Goal: Task Accomplishment & Management: Use online tool/utility

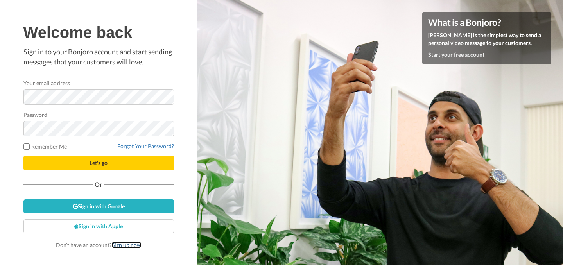
click at [125, 245] on link "Sign up now" at bounding box center [126, 245] width 29 height 7
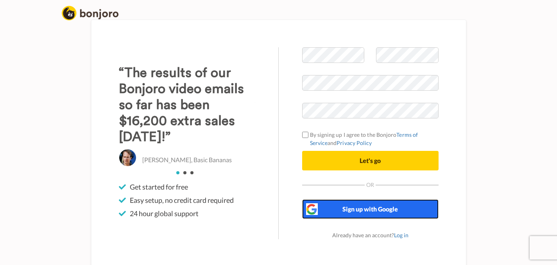
click at [382, 214] on button "Sign up with Google" at bounding box center [370, 209] width 136 height 20
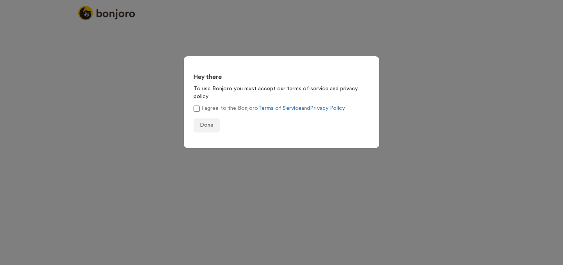
click at [200, 104] on label "I agree to the Bonjoro Terms of Service and Privacy Policy" at bounding box center [269, 108] width 151 height 8
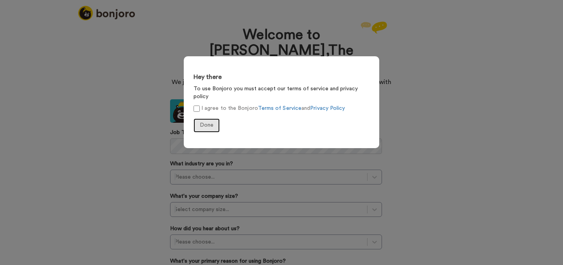
click at [205, 122] on span "Done" at bounding box center [207, 124] width 14 height 5
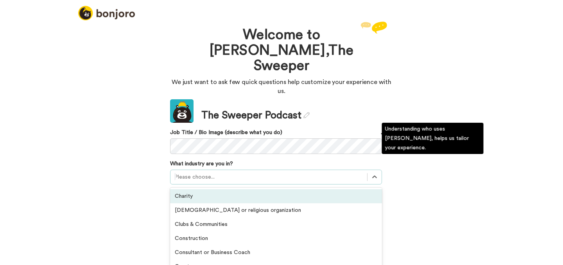
click at [221, 170] on div "option Charity focused, 1 of 21. 21 results available. Use Up and Down to choos…" at bounding box center [276, 177] width 212 height 15
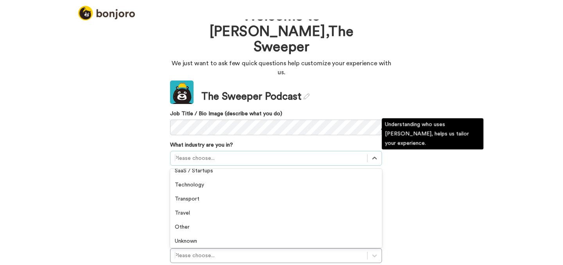
scroll to position [220, 0]
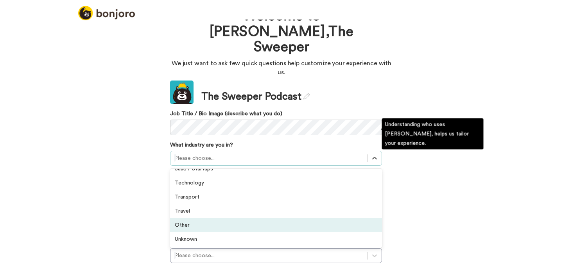
click at [189, 218] on div "Other" at bounding box center [276, 225] width 212 height 14
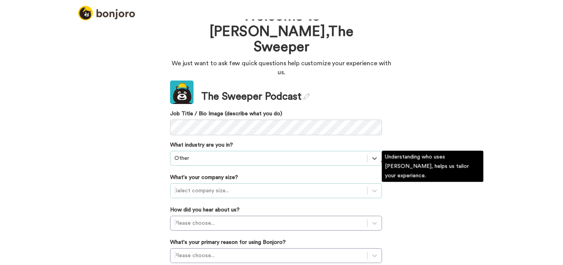
click at [211, 186] on div at bounding box center [268, 190] width 189 height 9
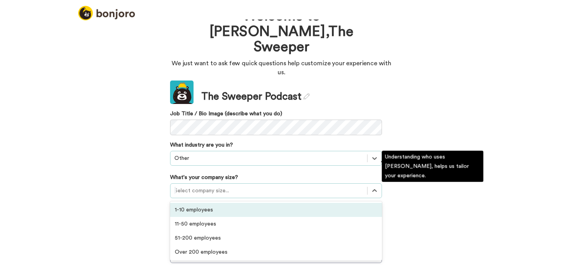
click at [200, 203] on div "1-10 employees" at bounding box center [276, 210] width 212 height 14
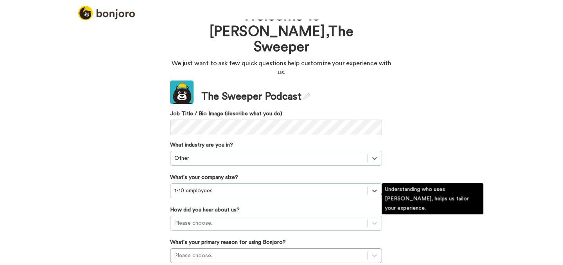
click at [216, 216] on div "Please choose..." at bounding box center [276, 223] width 212 height 15
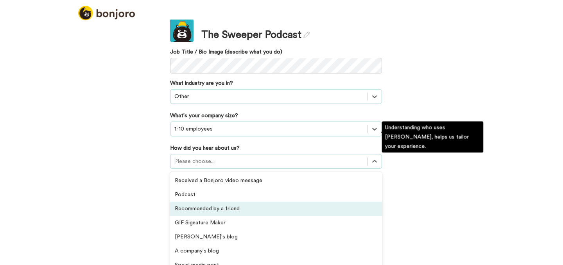
click at [225, 202] on div "Recommended by a friend" at bounding box center [276, 209] width 212 height 14
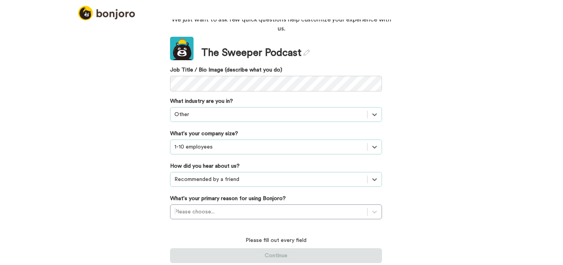
scroll to position [38, 0]
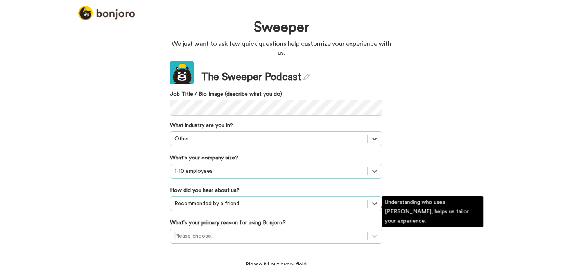
click at [220, 229] on div "Please choose..." at bounding box center [276, 236] width 212 height 15
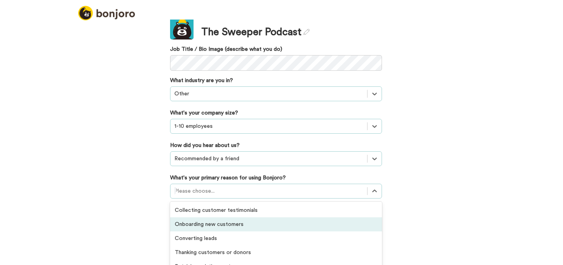
click at [478, 212] on div "Welcome to Bonjoro, The Sweeper We just want to ask few quick questions help cu…" at bounding box center [281, 142] width 563 height 245
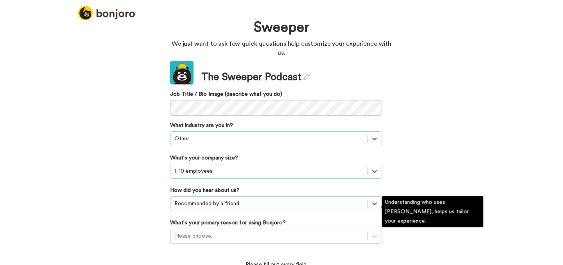
click at [317, 229] on div "Please choose..." at bounding box center [276, 236] width 212 height 15
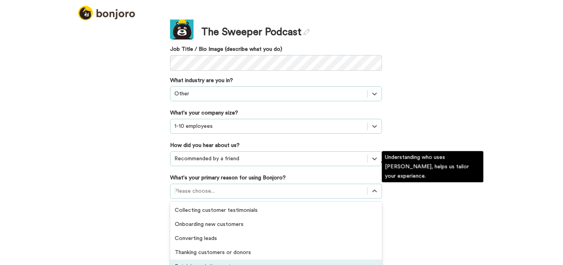
click at [253, 260] on div "Retaining existing customers" at bounding box center [276, 267] width 212 height 14
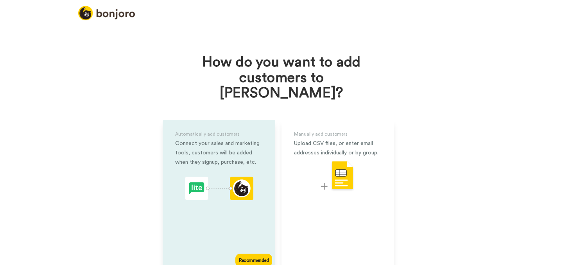
click at [206, 206] on div "Automatically add customers Connect your sales and marketing tools, customers w…" at bounding box center [219, 195] width 113 height 150
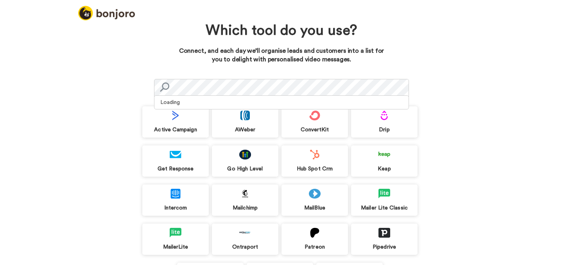
click at [329, 241] on div "Patreon" at bounding box center [314, 239] width 66 height 31
click at [545, 120] on div "Which tool do you use? Connect, and each day we’ll organise leads and customers…" at bounding box center [281, 142] width 563 height 245
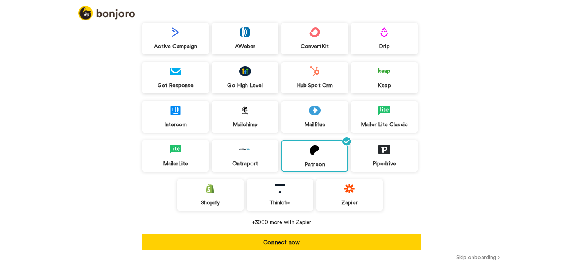
scroll to position [84, 0]
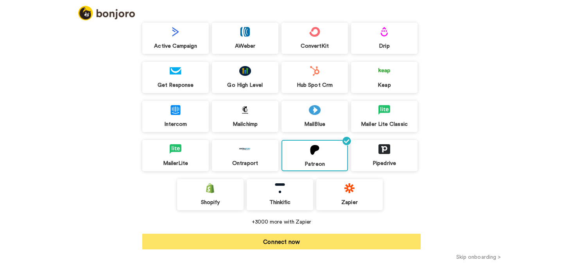
click at [298, 242] on button "Connect now" at bounding box center [281, 242] width 278 height 16
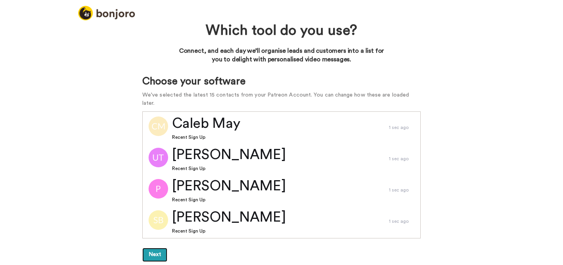
click at [153, 248] on button "Next" at bounding box center [154, 255] width 25 height 14
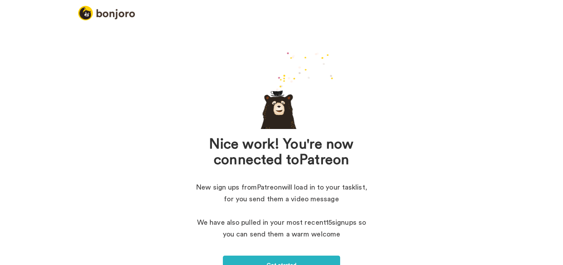
drag, startPoint x: 552, startPoint y: 53, endPoint x: 552, endPoint y: 84, distance: 31.3
click at [552, 84] on div "Nice work! You're now connected to Patreon New sign ups from Patreon will load …" at bounding box center [281, 170] width 563 height 301
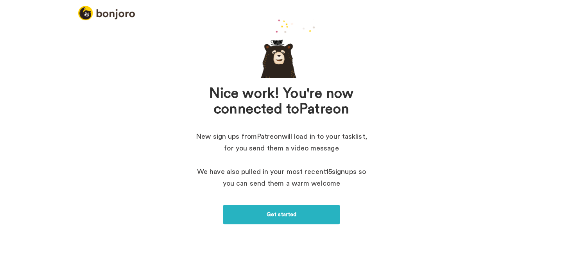
scroll to position [55, 0]
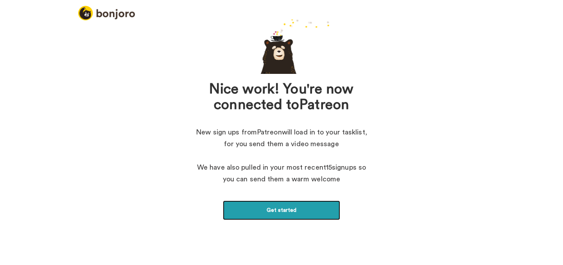
click at [285, 212] on link "Get started" at bounding box center [281, 211] width 117 height 20
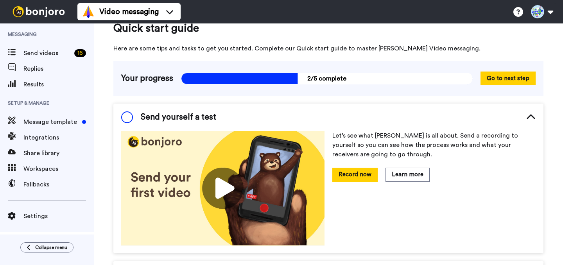
scroll to position [17, 0]
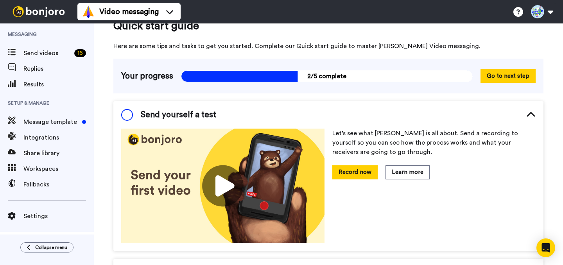
drag, startPoint x: 553, startPoint y: 73, endPoint x: 553, endPoint y: 77, distance: 4.3
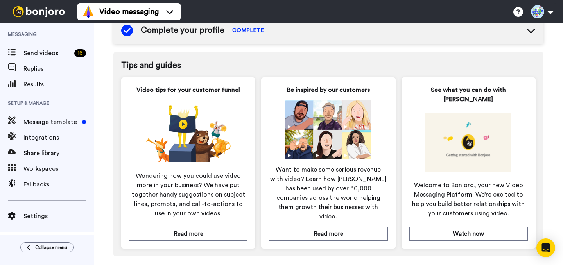
scroll to position [0, 0]
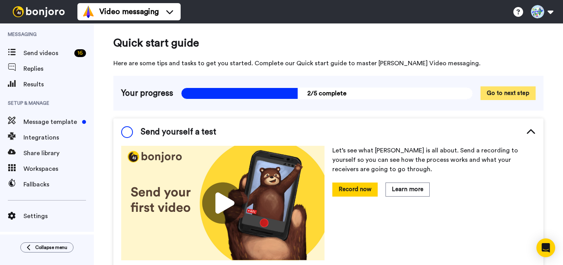
click at [506, 94] on button "Go to next step" at bounding box center [507, 93] width 55 height 14
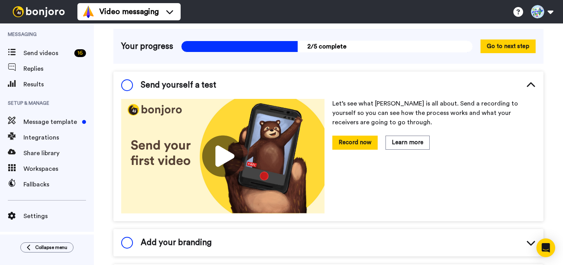
scroll to position [48, 0]
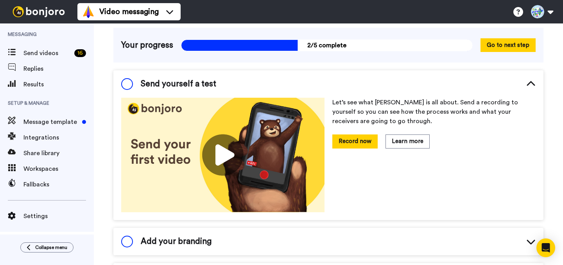
click at [124, 80] on span at bounding box center [127, 84] width 12 height 12
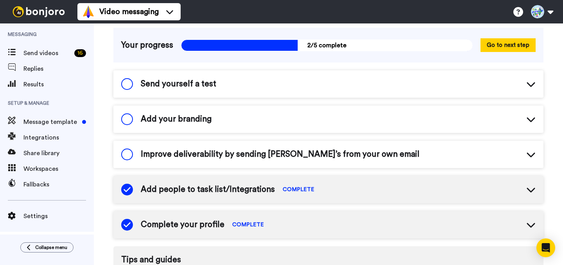
click at [122, 84] on span at bounding box center [127, 84] width 12 height 12
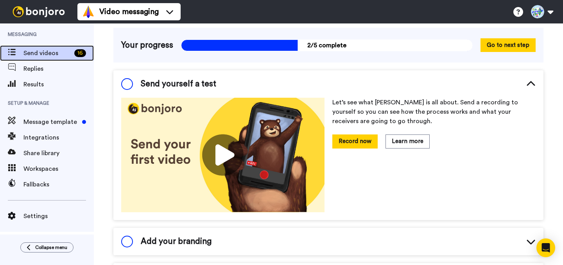
click at [30, 56] on span "Send videos" at bounding box center [47, 52] width 48 height 9
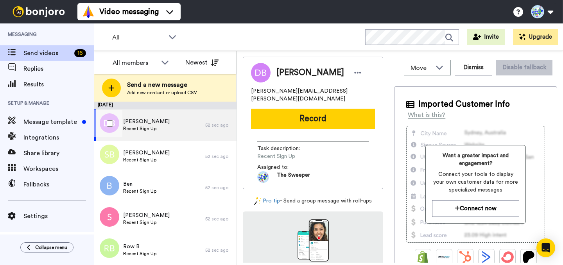
click at [148, 127] on span "Recent Sign Up" at bounding box center [146, 128] width 47 height 6
click at [388, 57] on div "Damiano Benzoni damiano.benzoni@gmail.com Record Task description : Recent Sign…" at bounding box center [400, 160] width 314 height 206
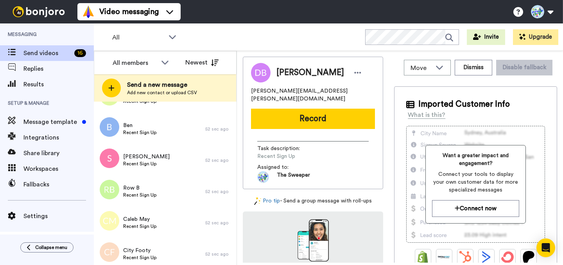
scroll to position [81, 0]
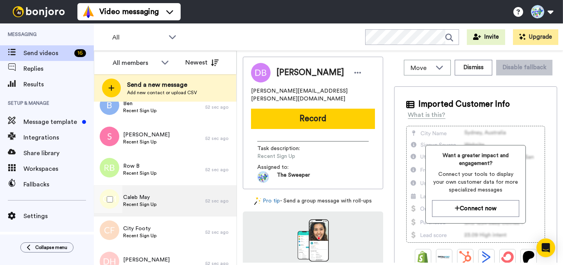
click at [155, 201] on span "Recent Sign Up" at bounding box center [139, 204] width 33 height 6
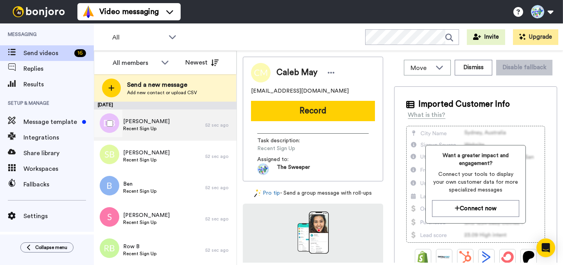
click at [144, 133] on div "Damiano Benzoni Recent Sign Up" at bounding box center [149, 124] width 111 height 31
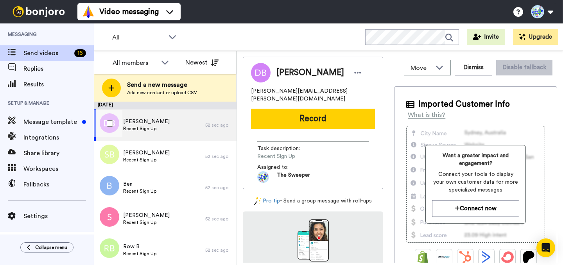
click at [197, 119] on div "Damiano Benzoni Recent Sign Up" at bounding box center [149, 124] width 111 height 31
click at [190, 123] on div "Damiano Benzoni Recent Sign Up" at bounding box center [149, 124] width 111 height 31
click at [357, 73] on icon at bounding box center [358, 73] width 7 height 2
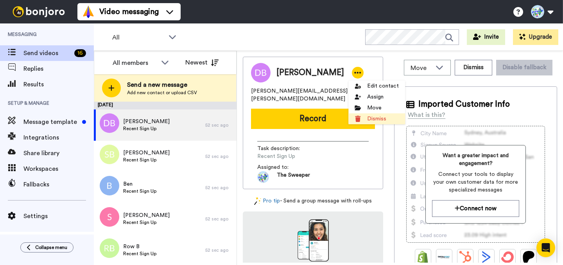
click at [376, 118] on li "Dismiss" at bounding box center [376, 118] width 57 height 11
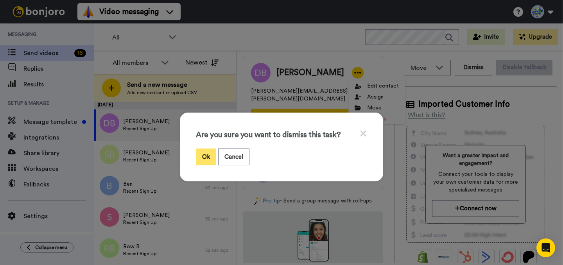
click at [203, 159] on button "Ok" at bounding box center [206, 157] width 20 height 17
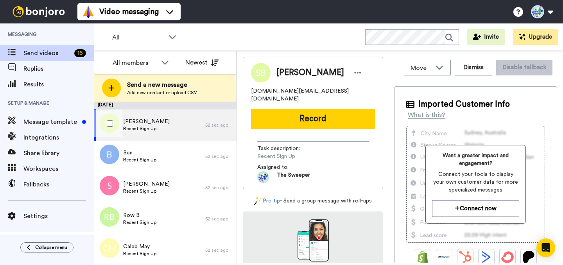
click at [186, 125] on div "Simon Bullock Recent Sign Up" at bounding box center [149, 124] width 111 height 31
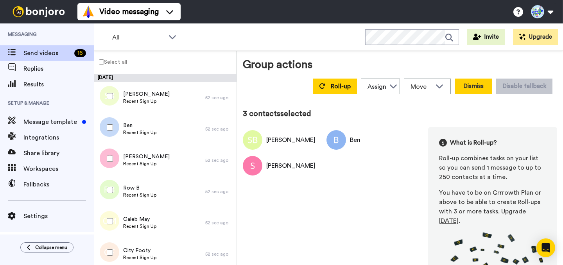
click at [471, 88] on button "Dismiss" at bounding box center [474, 87] width 38 height 16
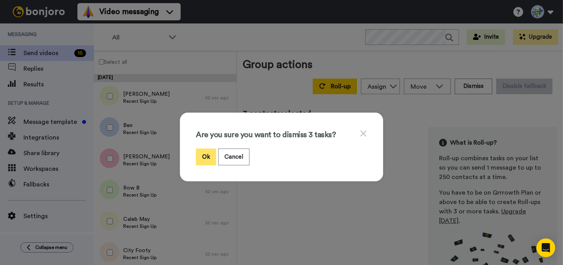
click at [202, 159] on button "Ok" at bounding box center [206, 157] width 20 height 17
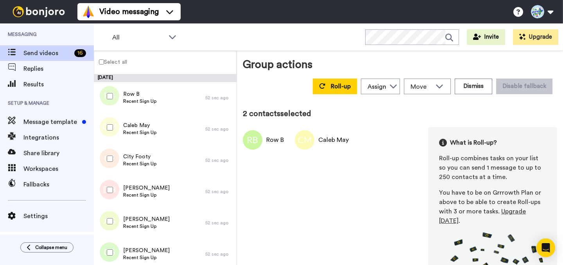
click at [111, 162] on div at bounding box center [108, 158] width 28 height 27
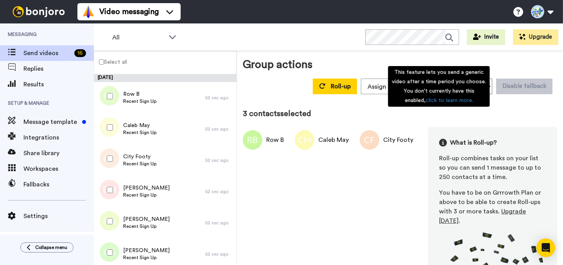
click at [475, 91] on div "This feature lets you send a generic video after a time period you choose. You …" at bounding box center [439, 86] width 102 height 41
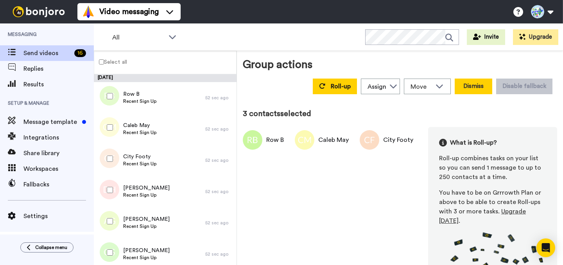
click at [468, 81] on button "Dismiss" at bounding box center [474, 87] width 38 height 16
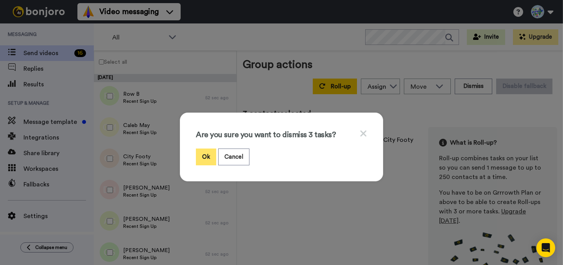
click at [205, 160] on button "Ok" at bounding box center [206, 157] width 20 height 17
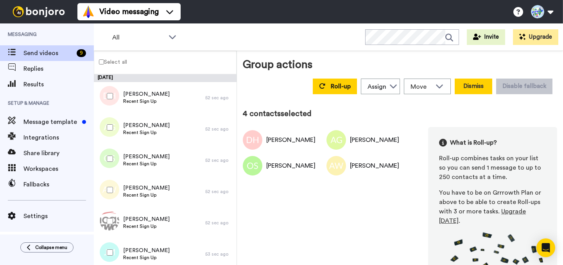
click at [471, 81] on button "Dismiss" at bounding box center [474, 87] width 38 height 16
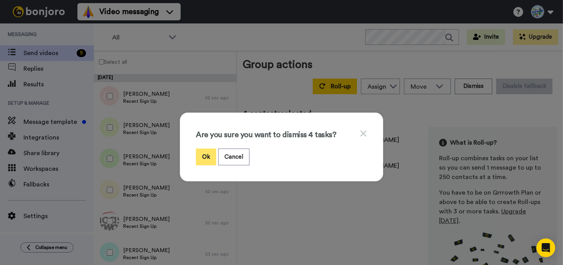
click at [203, 152] on button "Ok" at bounding box center [206, 157] width 20 height 17
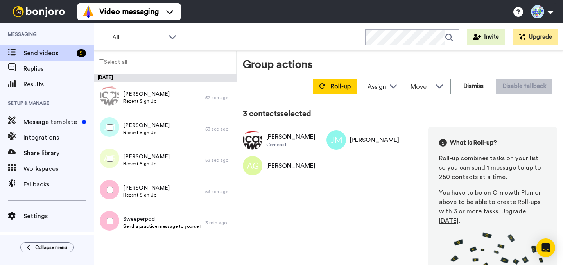
click at [110, 194] on div at bounding box center [108, 189] width 28 height 27
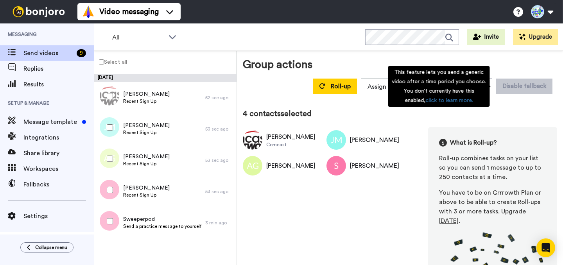
click at [476, 91] on div "This feature lets you send a generic video after a time period you choose. You …" at bounding box center [439, 86] width 102 height 41
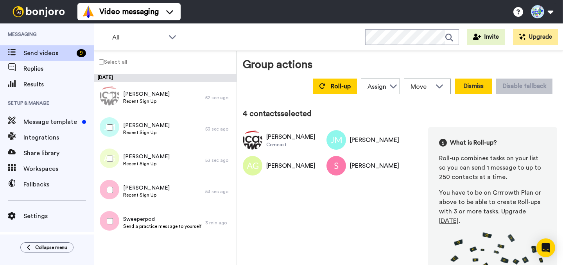
click at [471, 90] on button "Dismiss" at bounding box center [474, 87] width 38 height 16
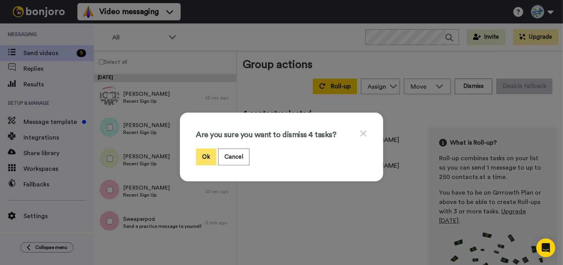
click at [203, 153] on button "Ok" at bounding box center [206, 157] width 20 height 17
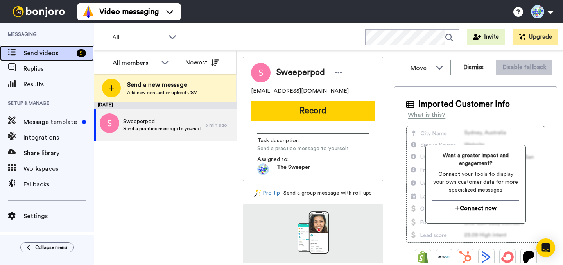
click at [38, 56] on span "Send videos" at bounding box center [48, 52] width 50 height 9
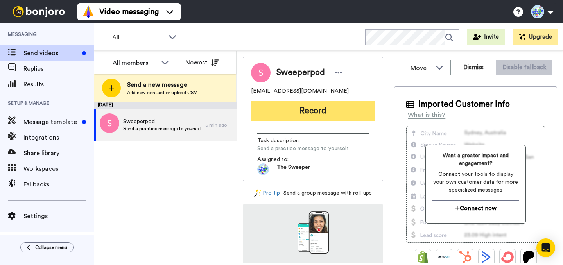
click at [285, 111] on button "Record" at bounding box center [313, 111] width 124 height 20
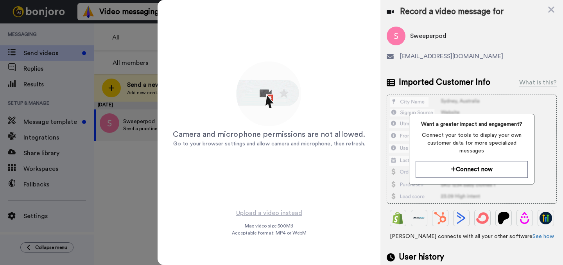
click at [125, 164] on div at bounding box center [281, 132] width 563 height 265
click at [550, 11] on icon at bounding box center [551, 10] width 6 height 6
